Goal: Transaction & Acquisition: Subscribe to service/newsletter

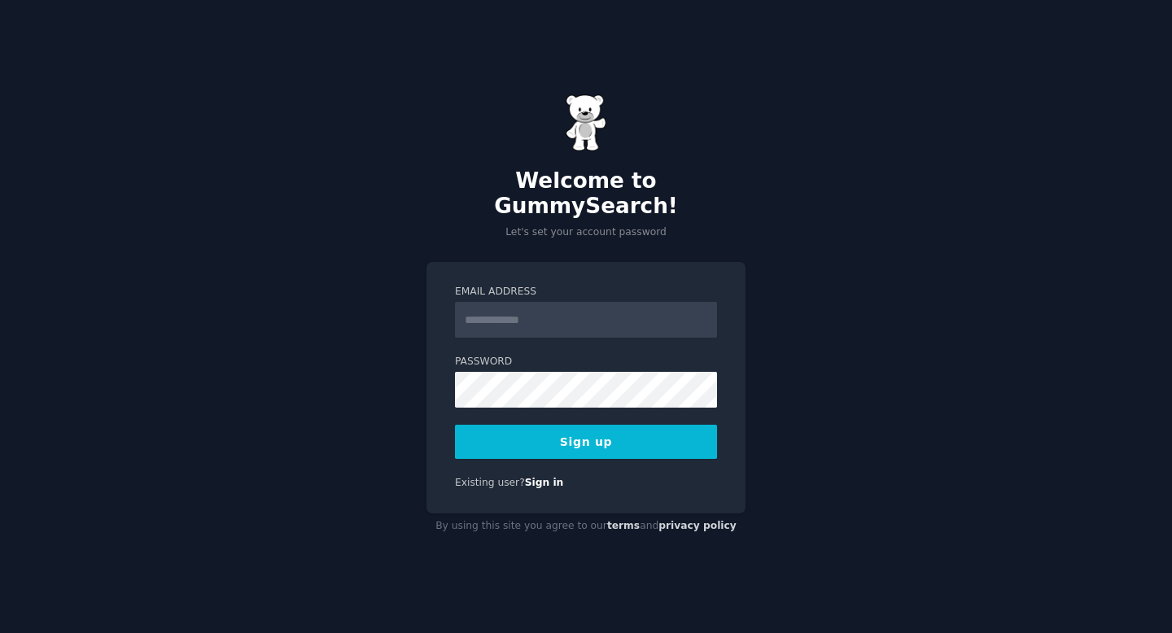
click at [488, 313] on input "Email Address" at bounding box center [586, 320] width 262 height 36
type input "**********"
click at [569, 430] on button "Sign up" at bounding box center [586, 442] width 262 height 34
click at [547, 311] on input "Email Address" at bounding box center [586, 320] width 262 height 36
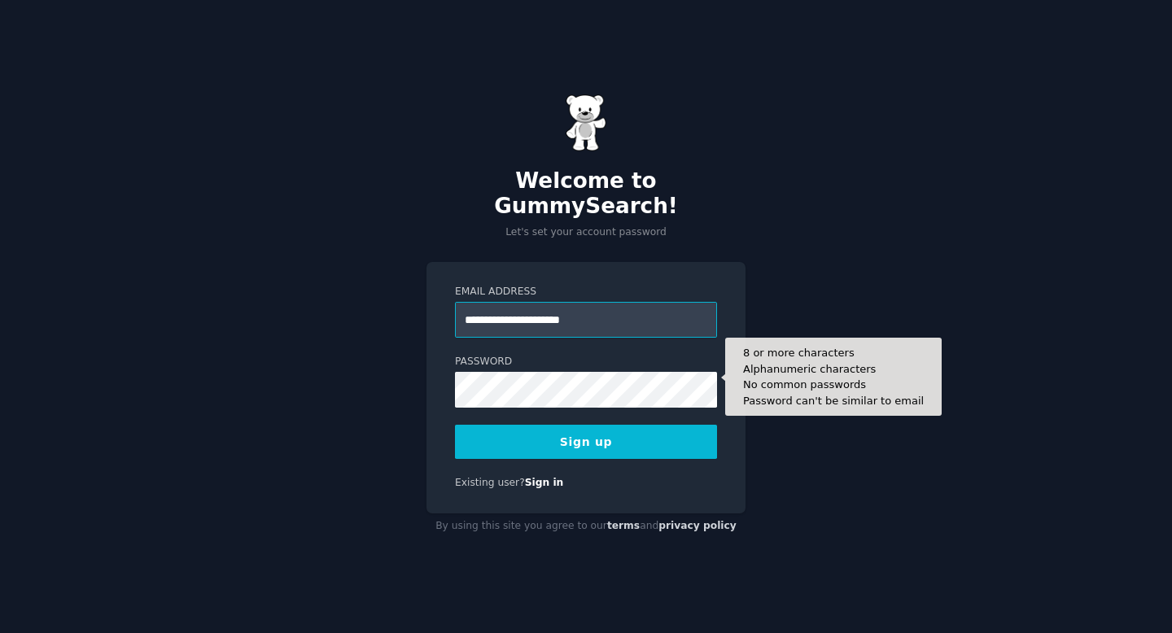
type input "**********"
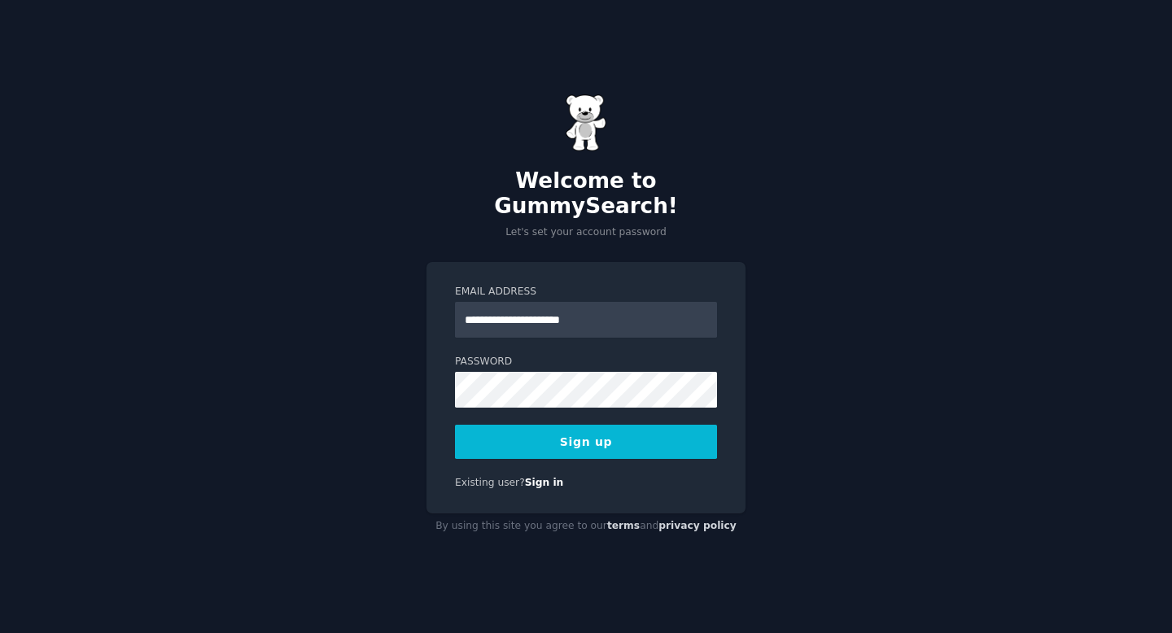
click at [597, 450] on div "**********" at bounding box center [585, 387] width 319 height 251
click at [598, 431] on button "Sign up" at bounding box center [586, 442] width 262 height 34
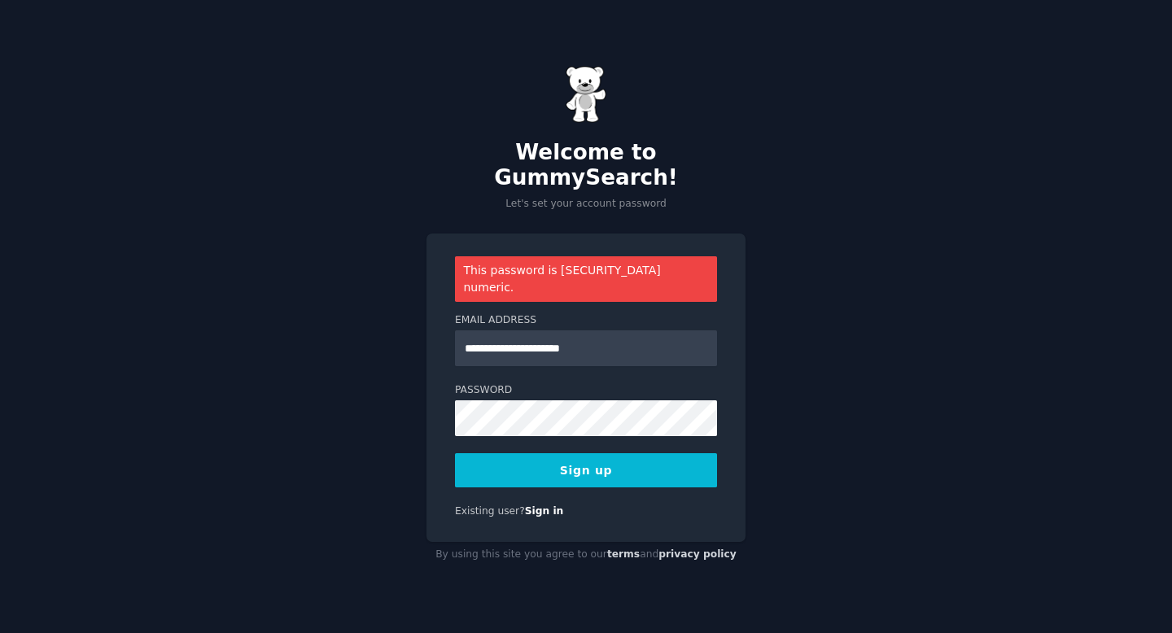
click at [545, 459] on button "Sign up" at bounding box center [586, 470] width 262 height 34
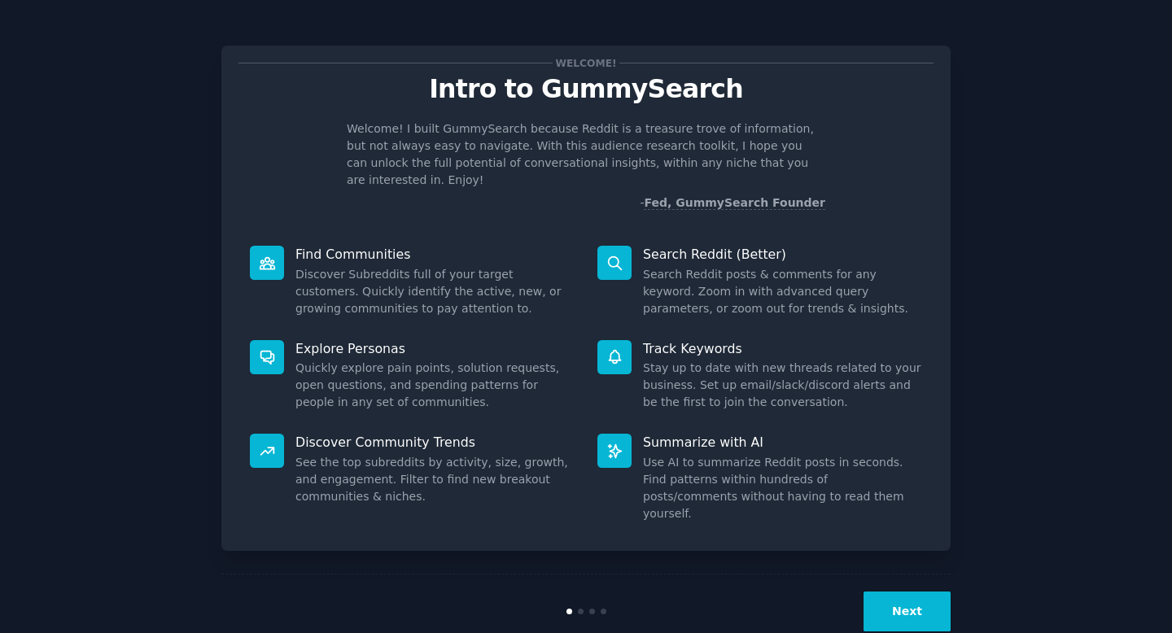
click at [913, 592] on button "Next" at bounding box center [906, 612] width 87 height 40
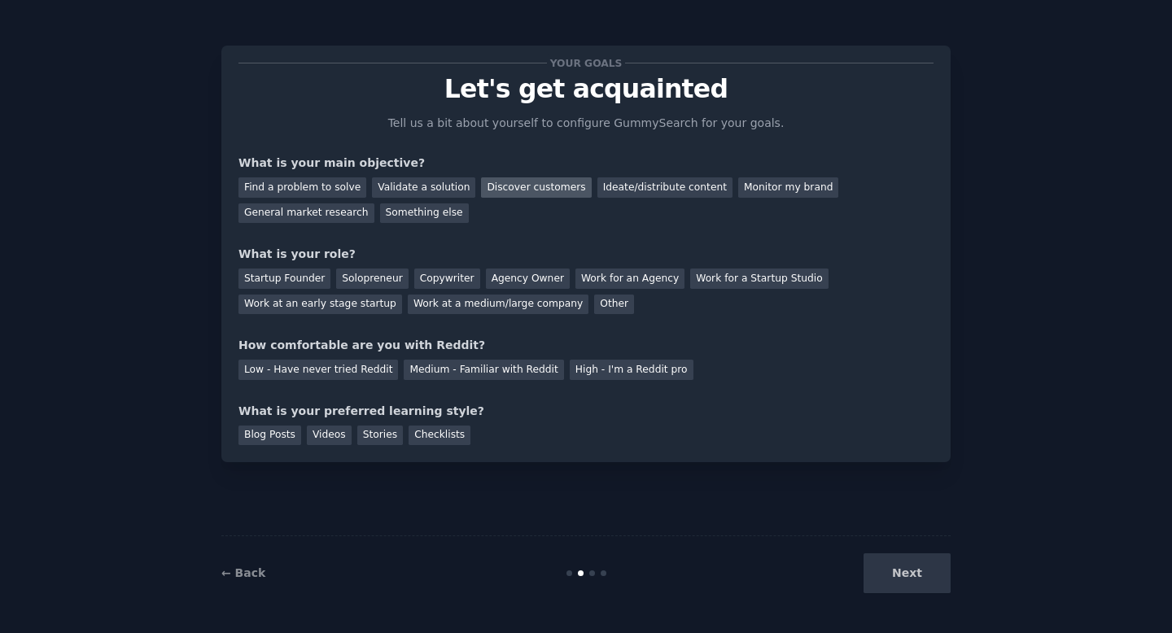
click at [556, 190] on div "Discover customers" at bounding box center [536, 187] width 110 height 20
click at [317, 279] on div "Startup Founder" at bounding box center [284, 279] width 92 height 20
click at [708, 291] on div "Startup Founder Solopreneur Copywriter Agency Owner Work for an Agency Work for…" at bounding box center [585, 288] width 695 height 51
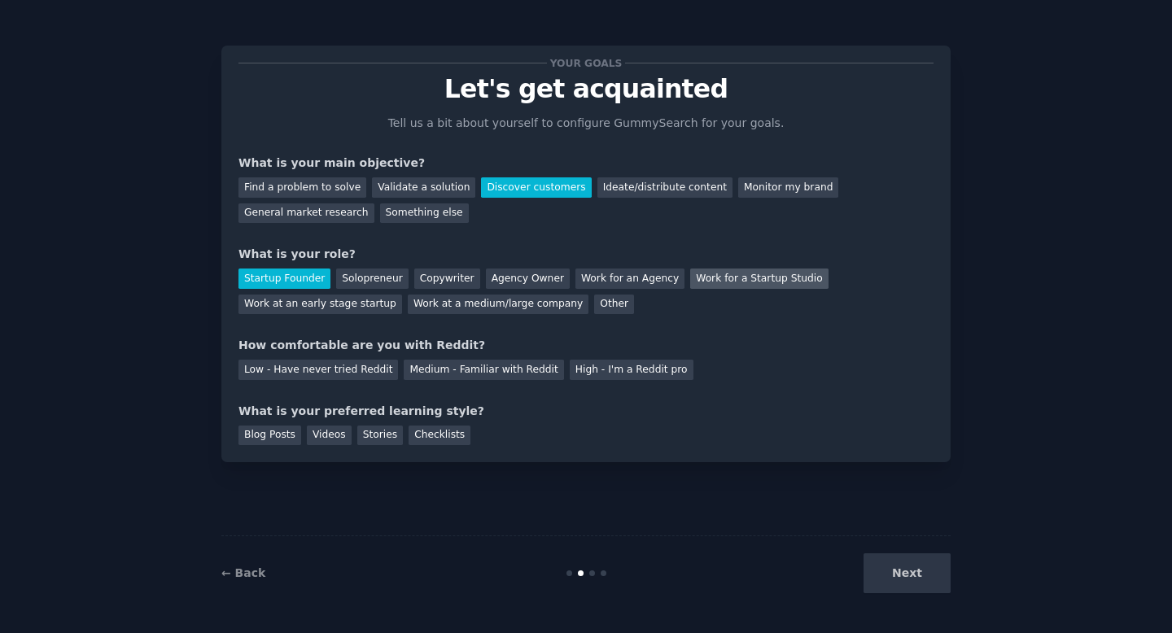
click at [710, 285] on div "Work for a Startup Studio" at bounding box center [759, 279] width 138 height 20
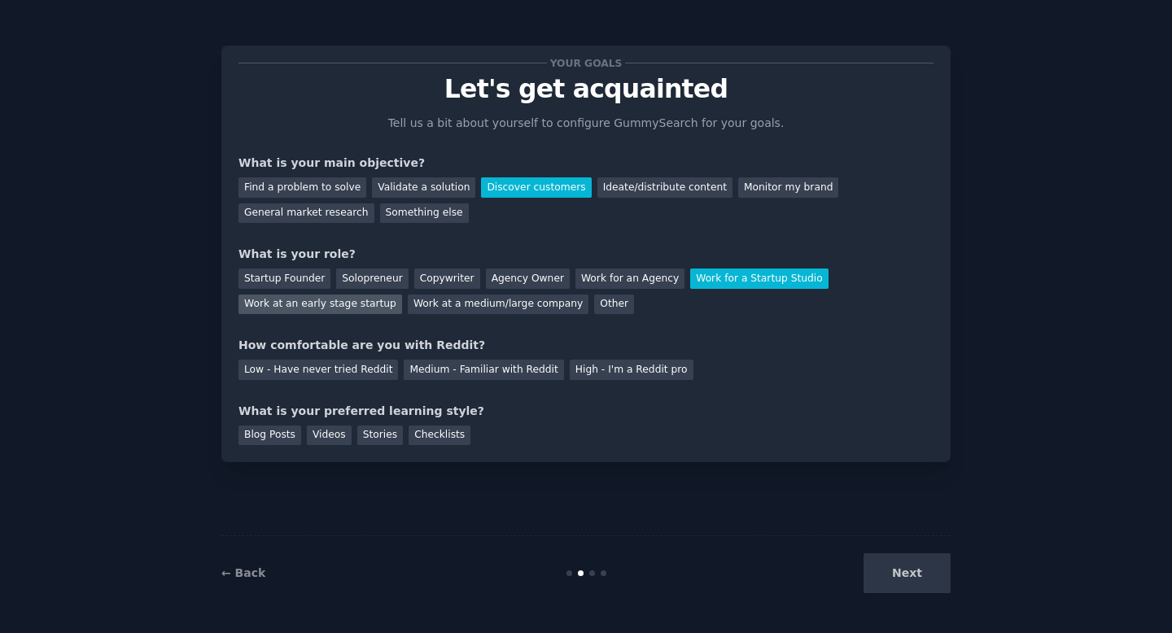
click at [326, 308] on div "Work at an early stage startup" at bounding box center [320, 305] width 164 height 20
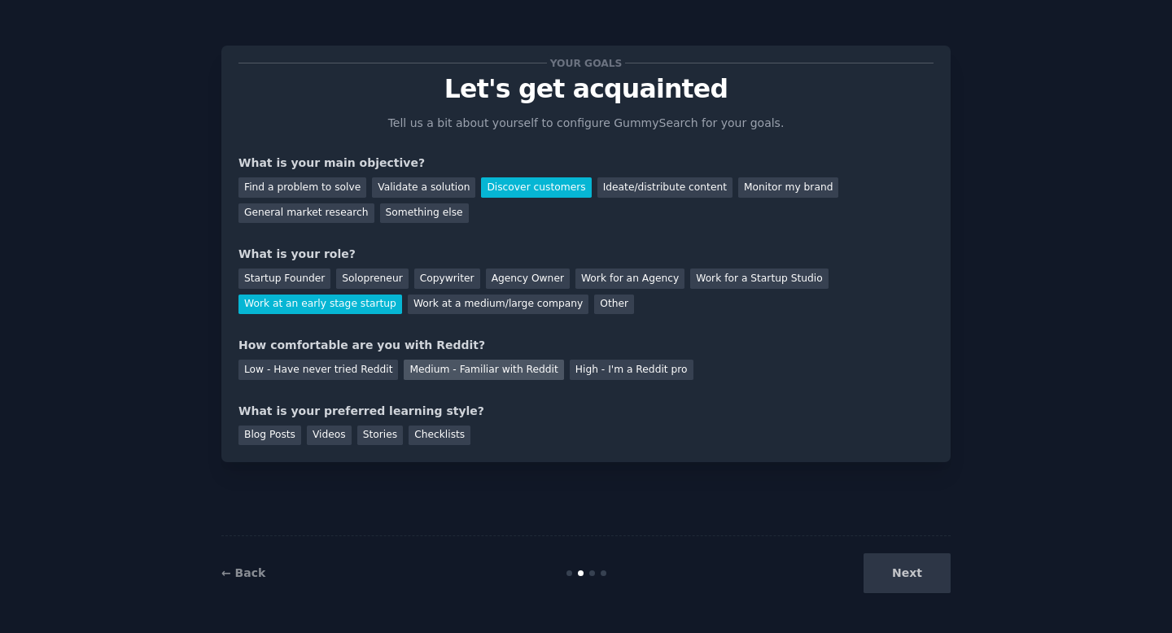
click at [505, 375] on div "Medium - Familiar with Reddit" at bounding box center [484, 370] width 160 height 20
click at [380, 365] on div "Low - Have never tried Reddit" at bounding box center [318, 370] width 160 height 20
click at [378, 441] on div "Stories" at bounding box center [380, 436] width 46 height 20
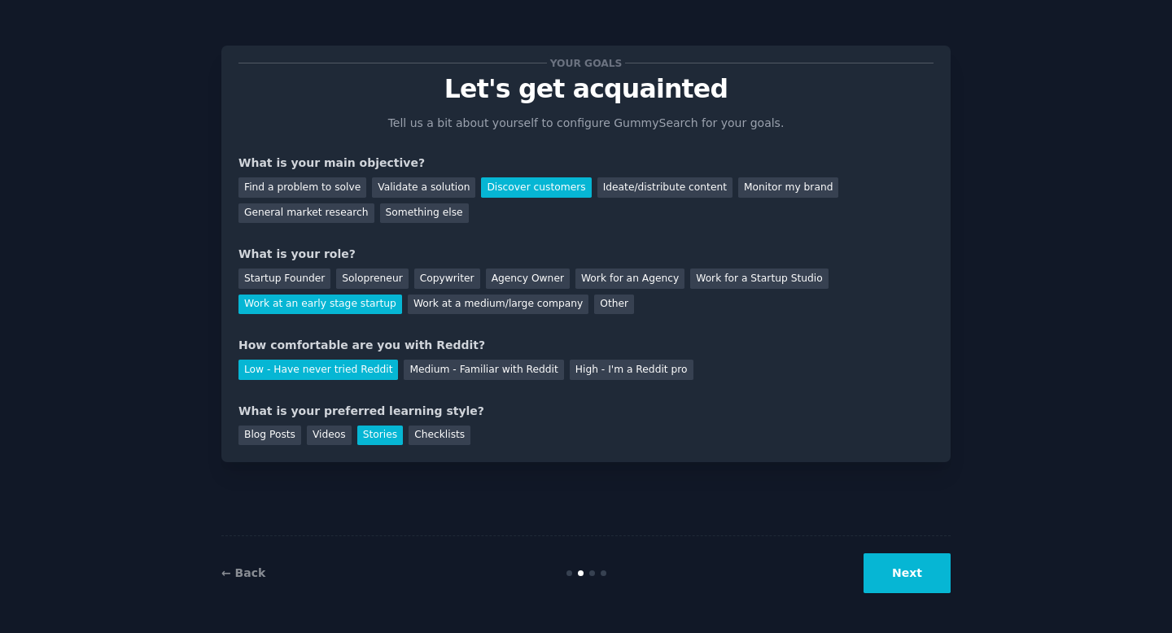
click at [894, 570] on button "Next" at bounding box center [906, 573] width 87 height 40
